Goal: Task Accomplishment & Management: Manage account settings

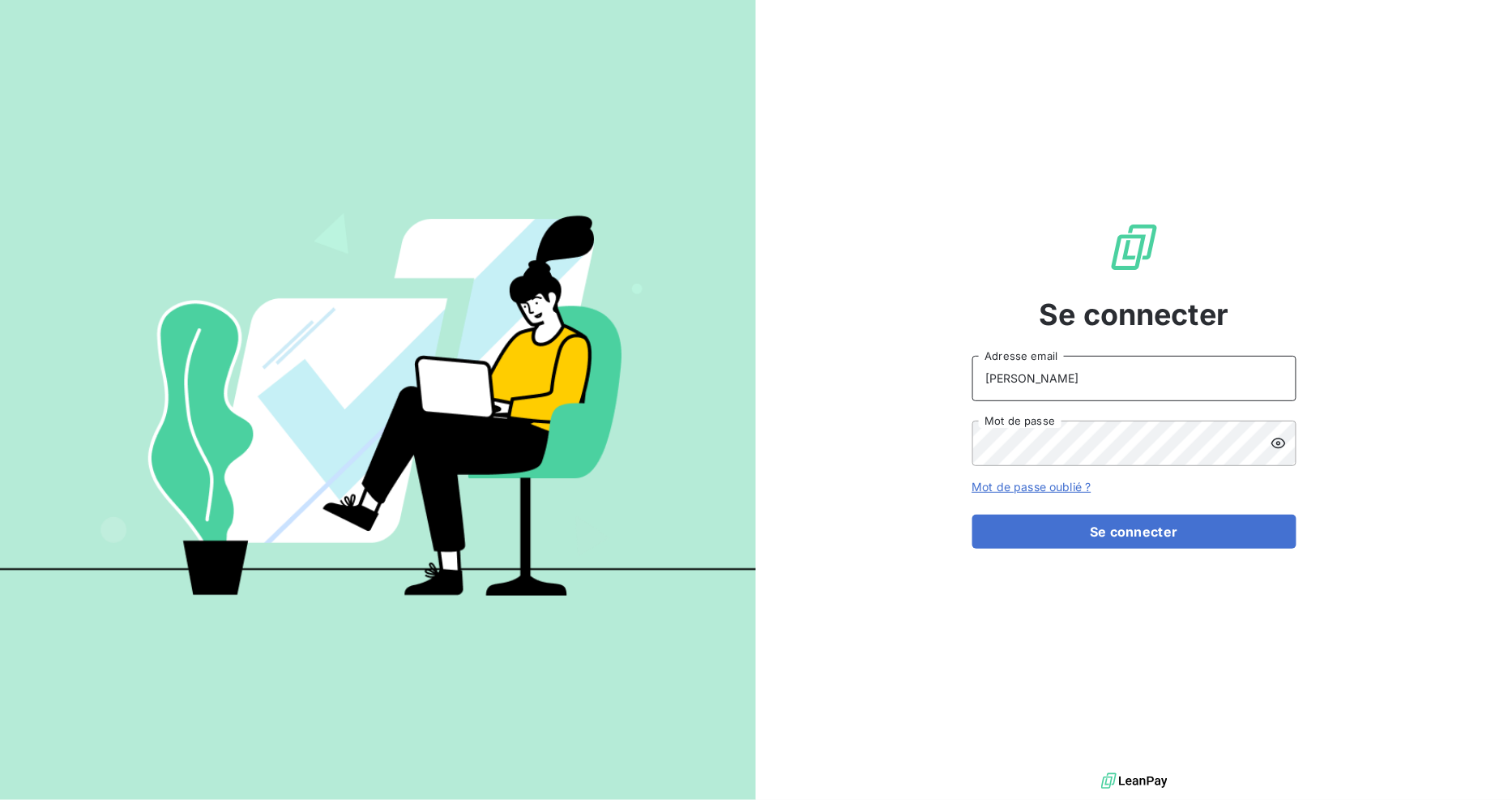
drag, startPoint x: 1060, startPoint y: 387, endPoint x: 774, endPoint y: 346, distance: 288.9
click at [774, 346] on div "Se connecter [PERSON_NAME] Adresse email Mot de passe Mot de passe oublié ? Se …" at bounding box center [1134, 384] width 756 height 769
click at [972, 514] on button "Se connecter" at bounding box center [1134, 530] width 324 height 34
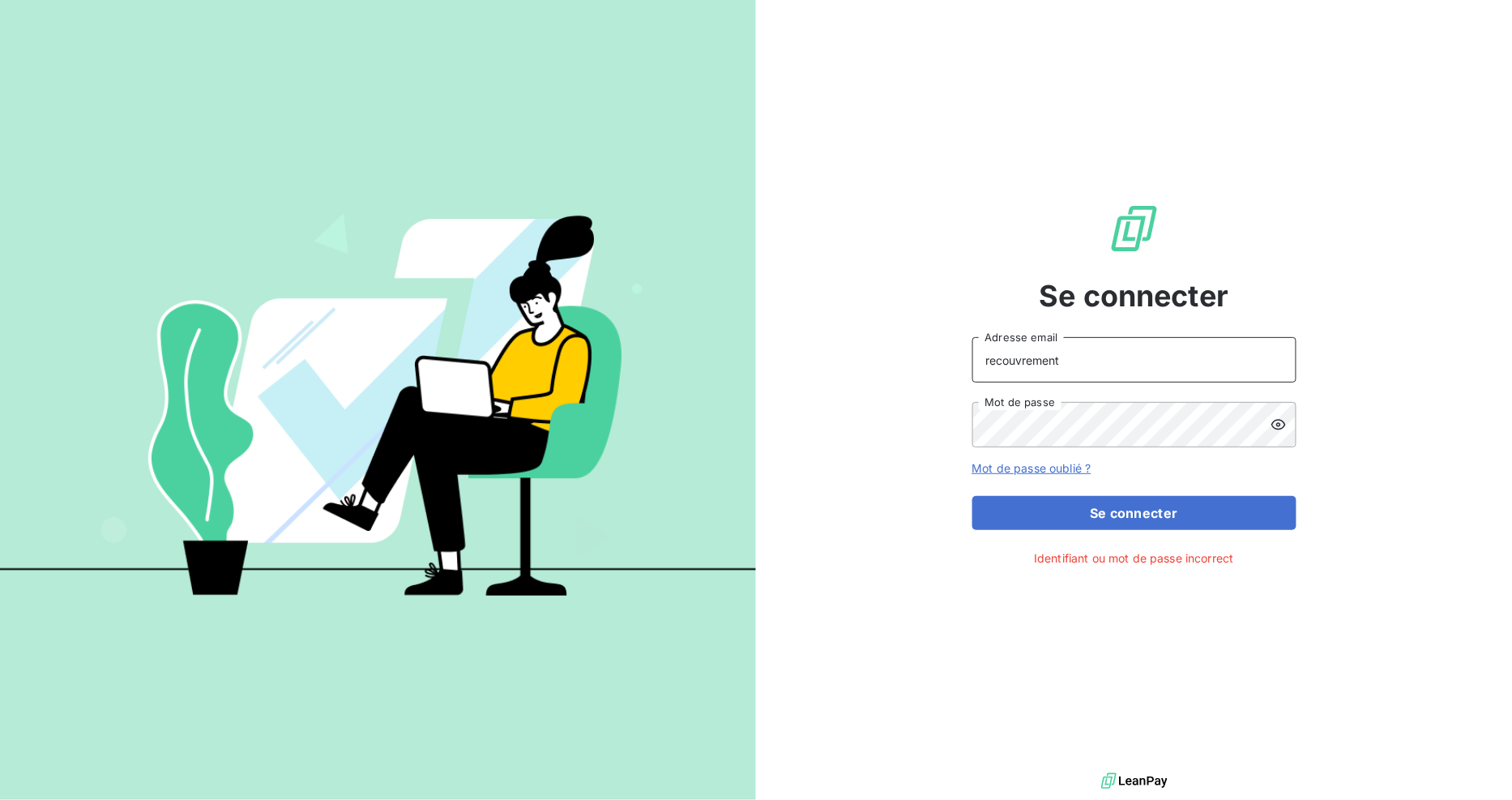
type input "[EMAIL_ADDRESS][DOMAIN_NAME]"
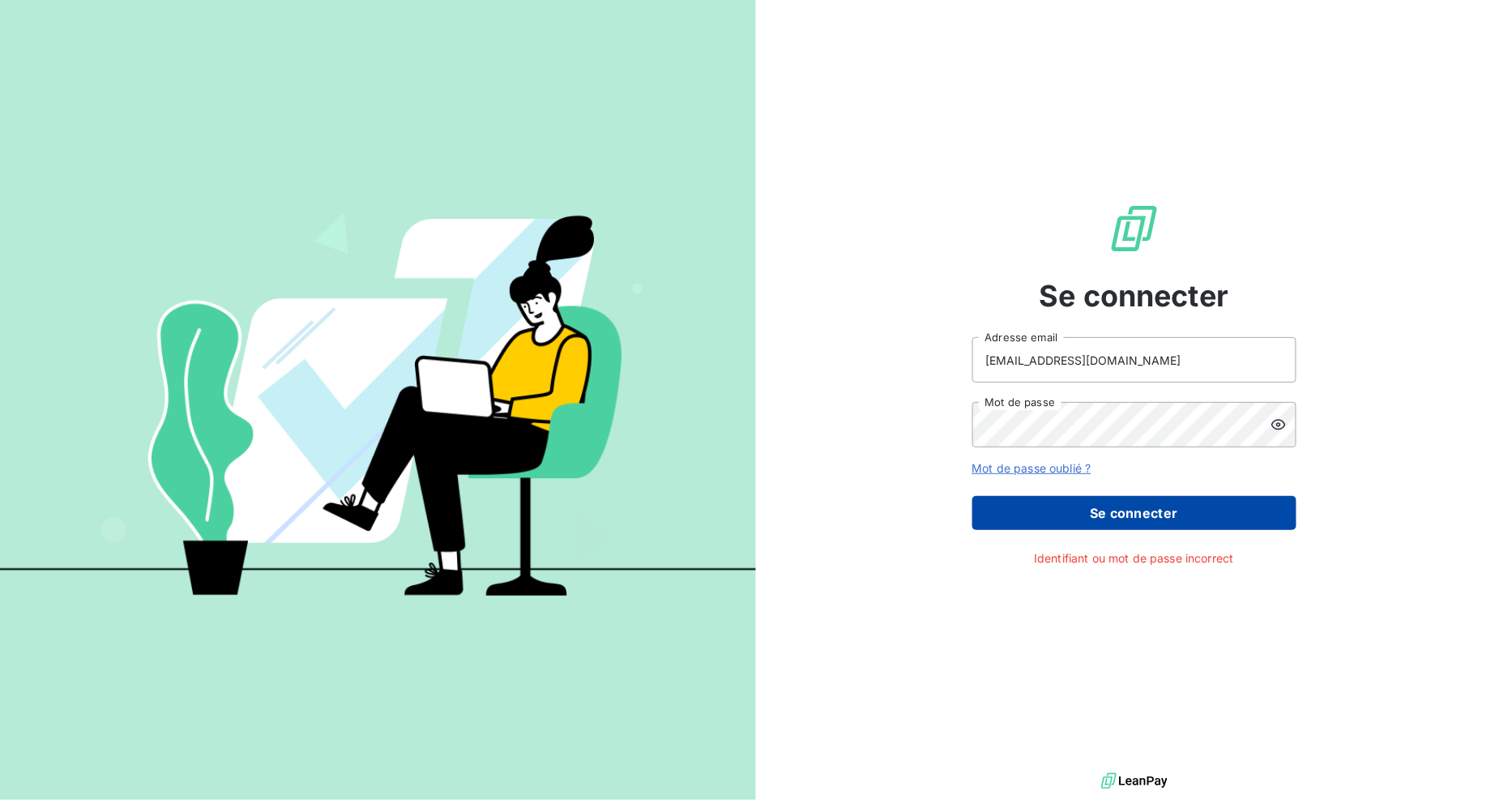
click at [1115, 525] on button "Se connecter" at bounding box center [1134, 512] width 324 height 34
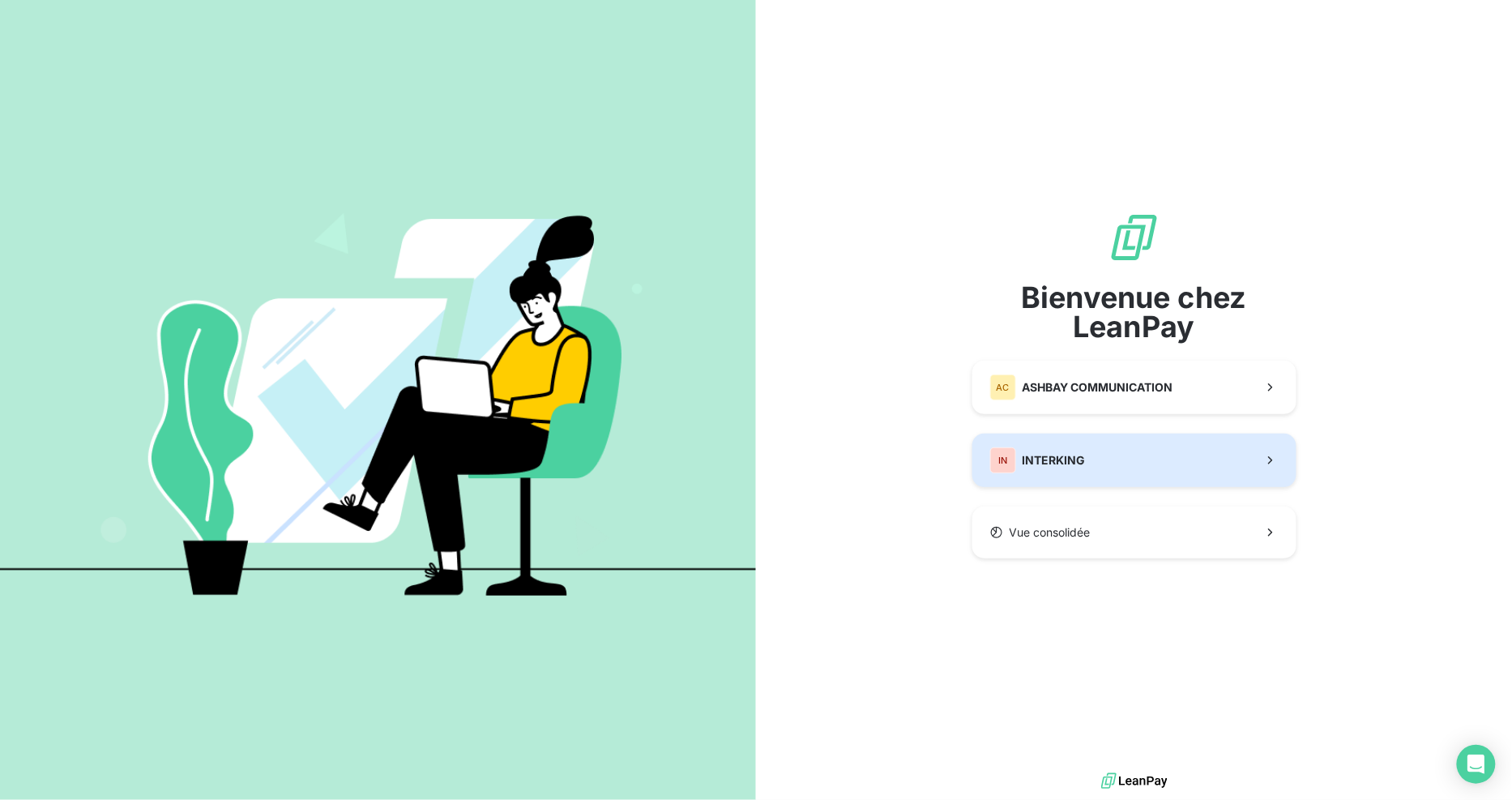
click at [1112, 459] on button "IN INTERKING" at bounding box center [1134, 460] width 324 height 54
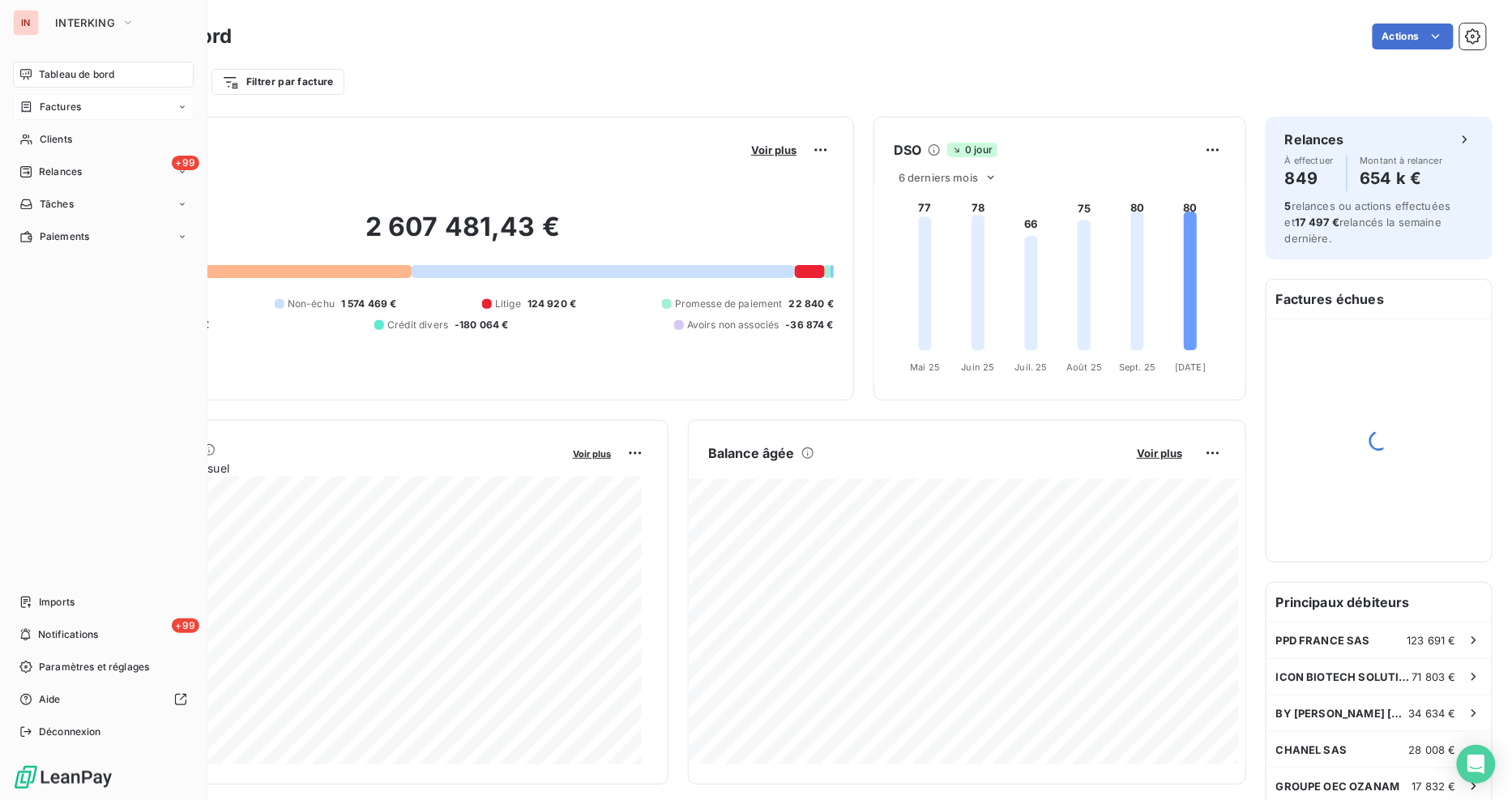
click at [60, 108] on span "Factures" at bounding box center [60, 106] width 41 height 15
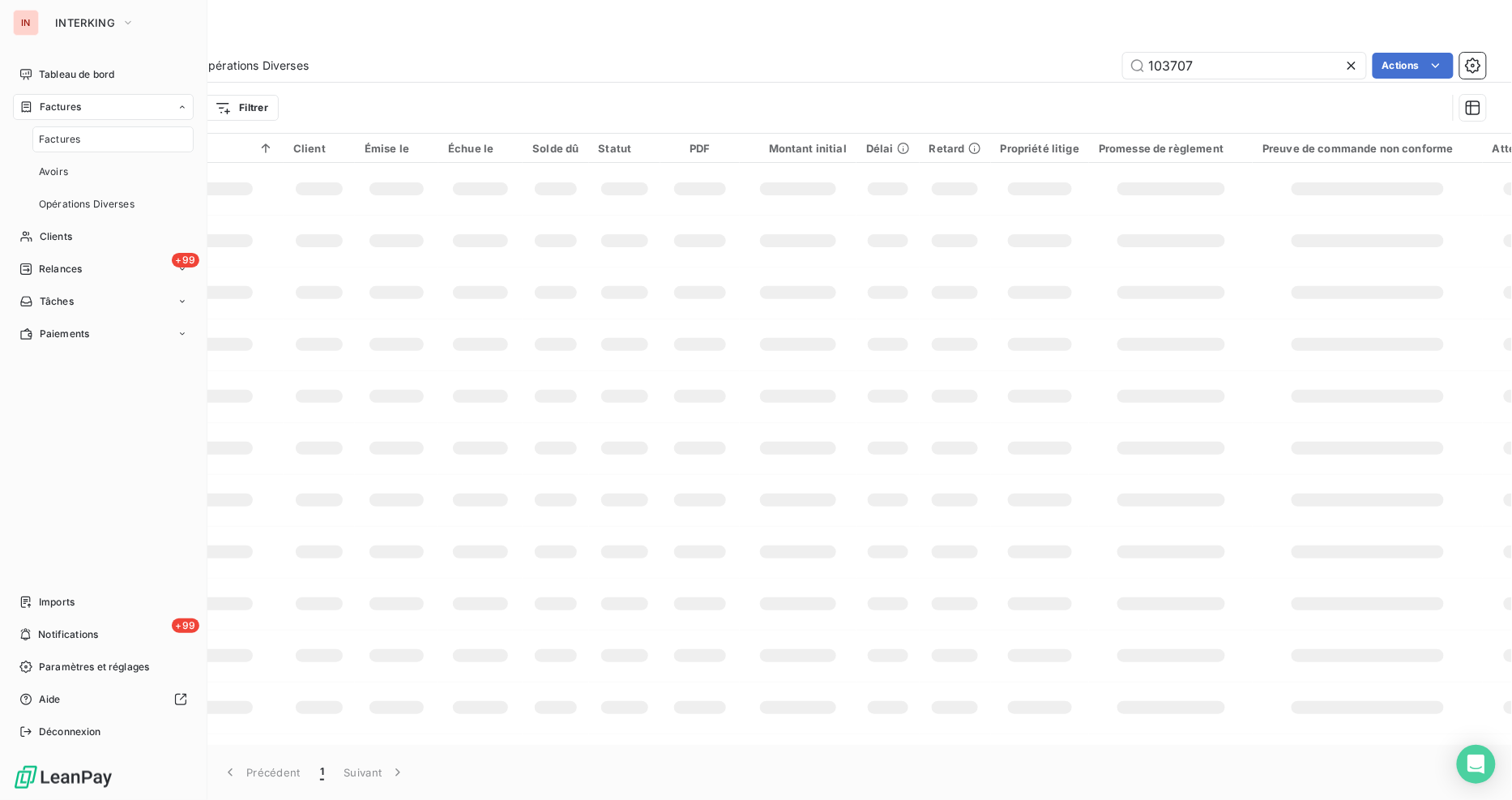
click at [71, 141] on span "Factures" at bounding box center [60, 139] width 41 height 15
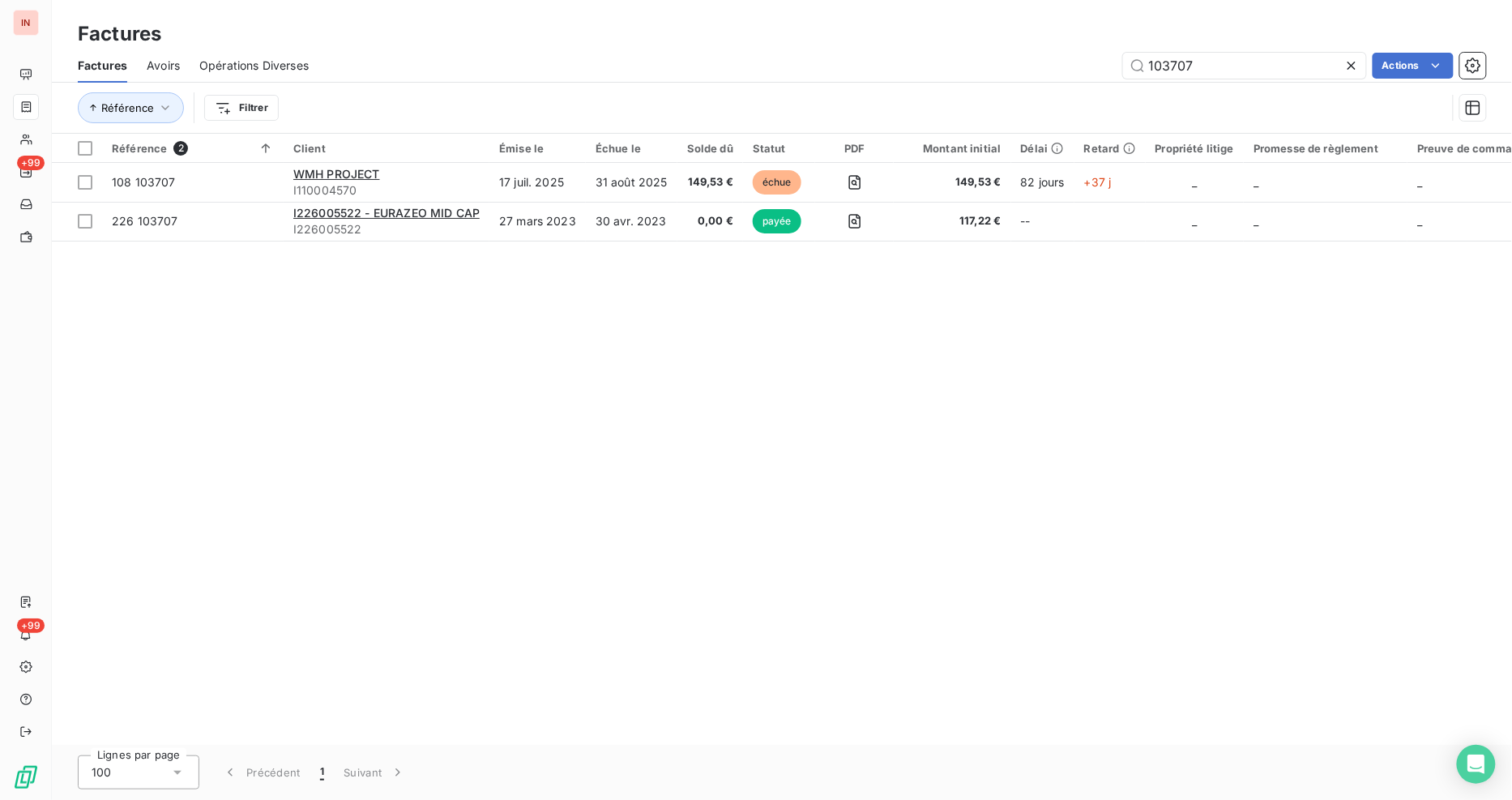
click at [1347, 65] on icon at bounding box center [1351, 66] width 16 height 16
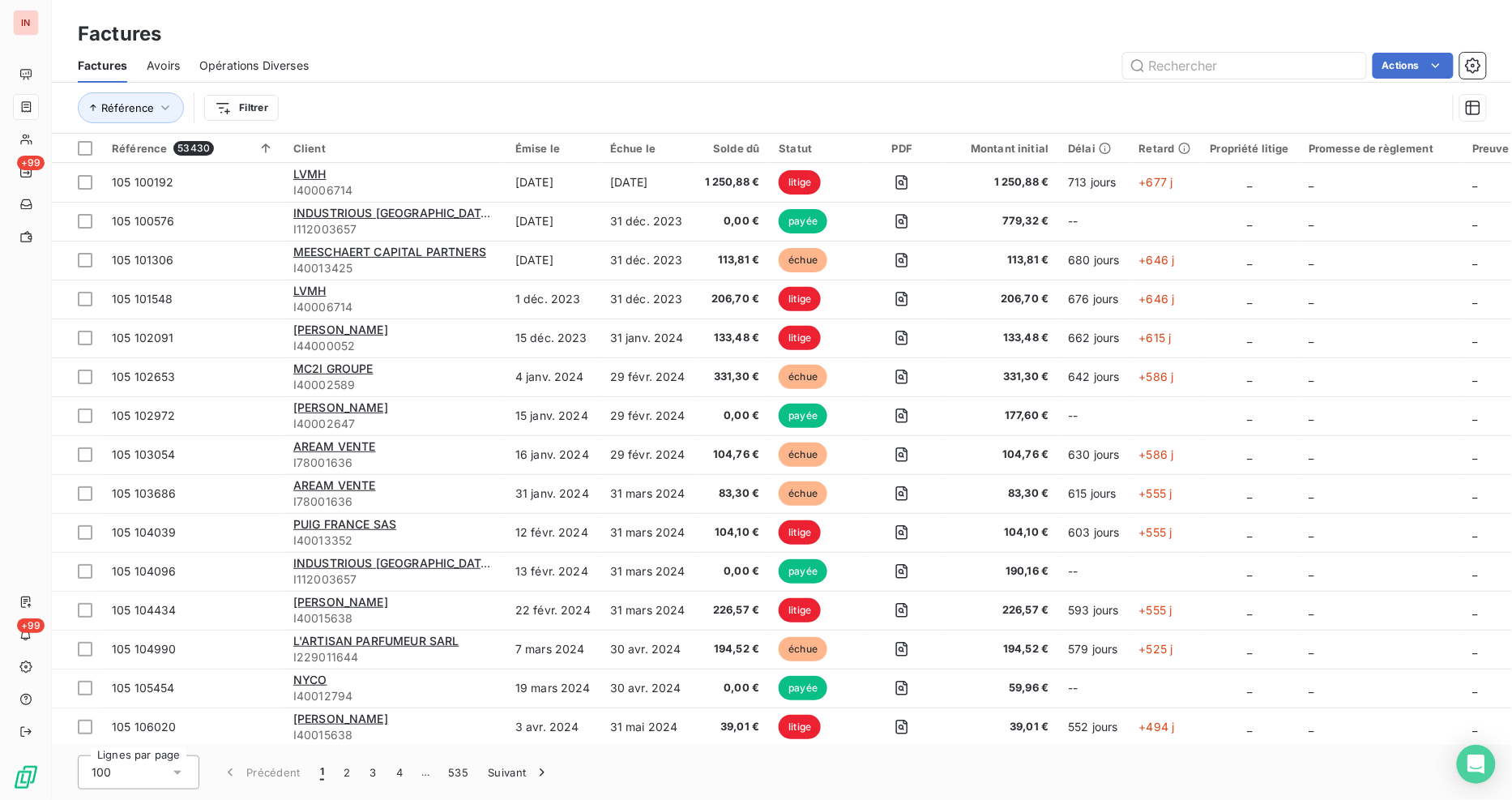
click at [223, 103] on html "IN +99 +99 Factures Factures Avoirs Opérations Diverses Actions Référence Filtr…" at bounding box center [756, 400] width 1512 height 800
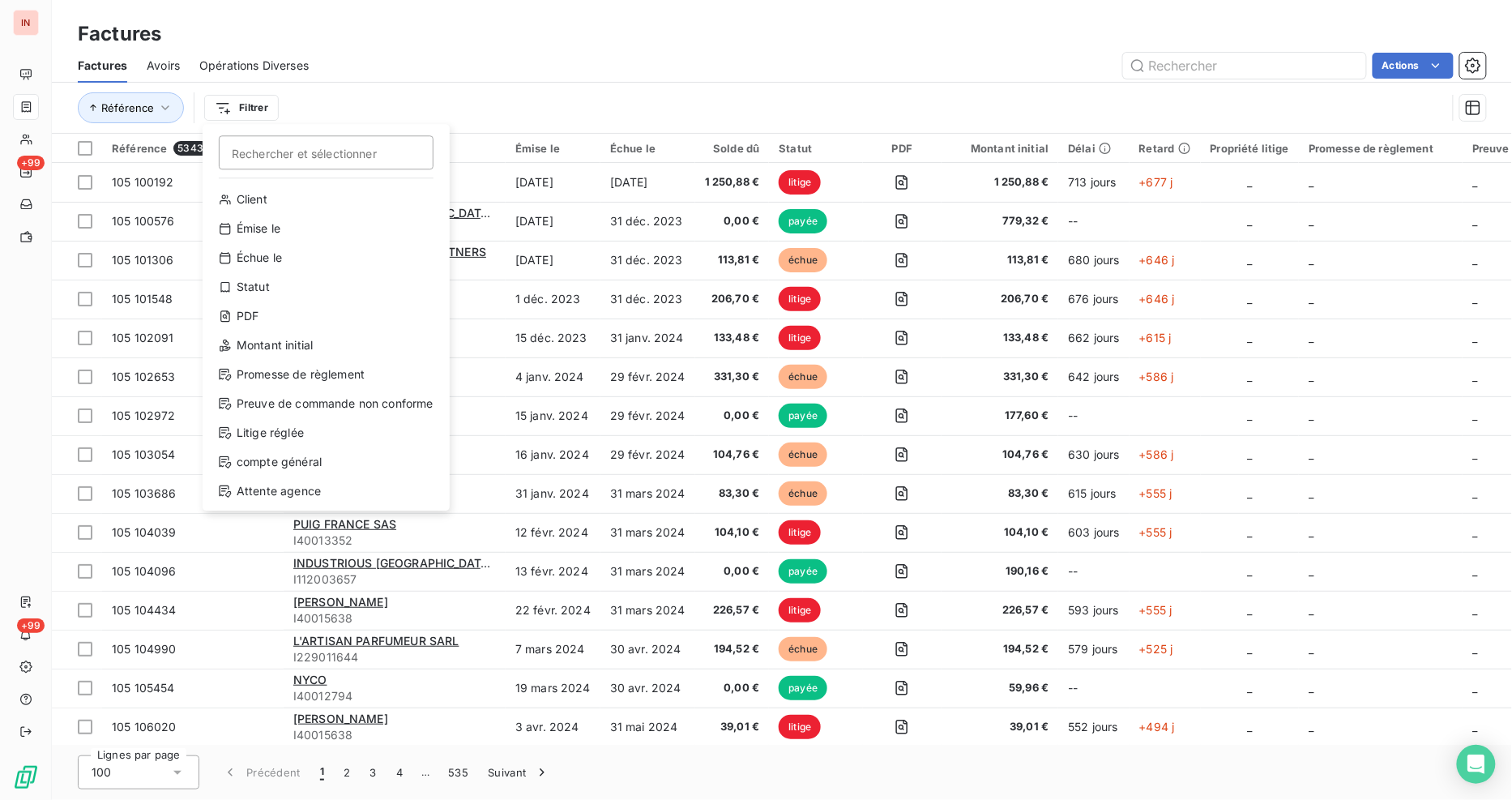
click at [537, 33] on html "IN +99 +99 Factures Factures Avoirs Opérations Diverses Actions Référence Filtr…" at bounding box center [756, 400] width 1512 height 800
